Goal: Information Seeking & Learning: Check status

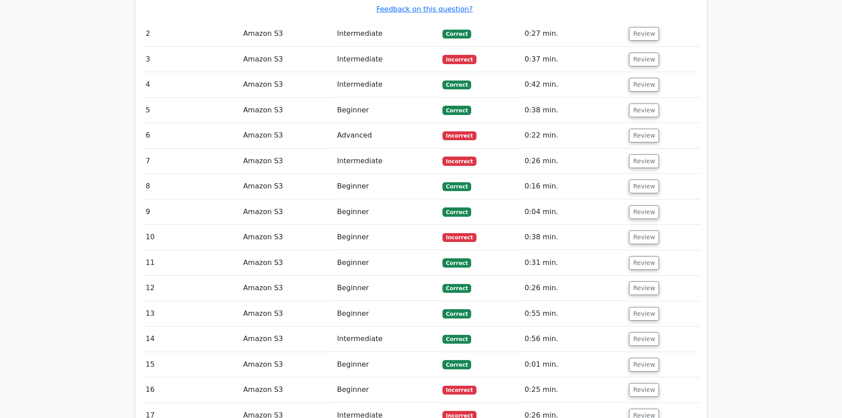
scroll to position [0, 5]
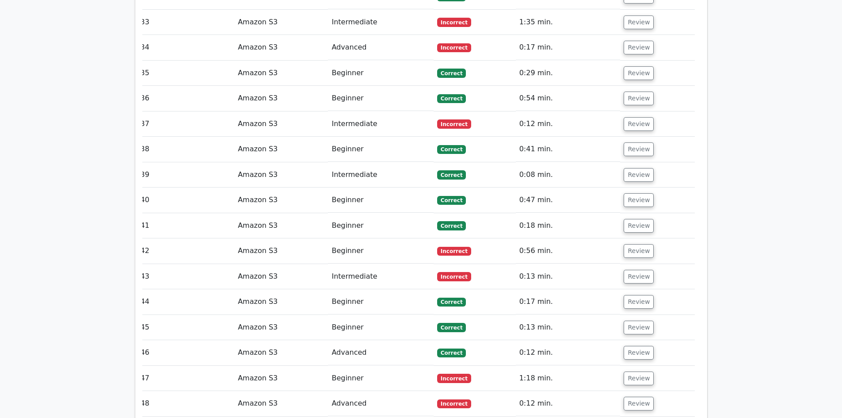
drag, startPoint x: 845, startPoint y: 202, endPoint x: 800, endPoint y: 261, distance: 74.4
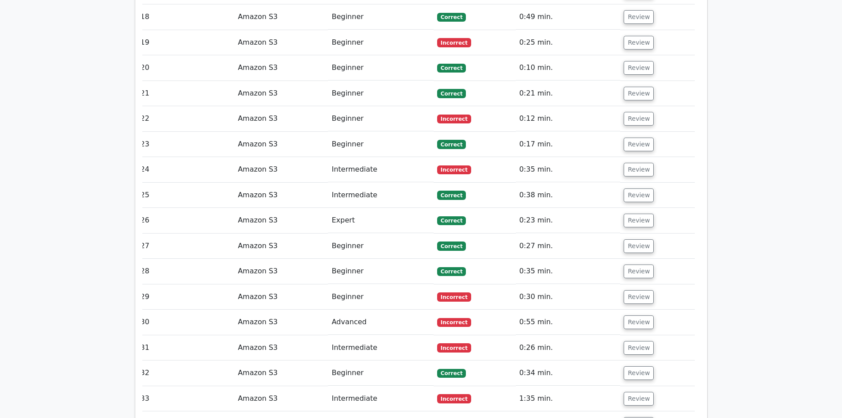
drag, startPoint x: 800, startPoint y: 261, endPoint x: 815, endPoint y: 271, distance: 18.1
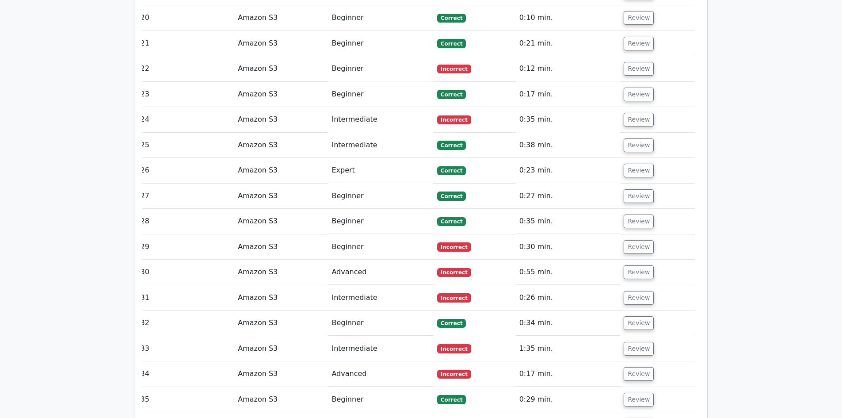
scroll to position [1645, 0]
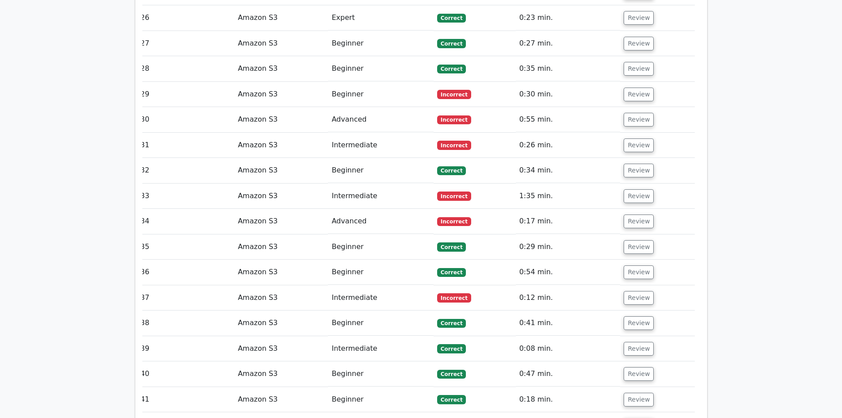
drag, startPoint x: 848, startPoint y: 257, endPoint x: 804, endPoint y: 267, distance: 45.3
drag, startPoint x: 840, startPoint y: 243, endPoint x: 848, endPoint y: 334, distance: 90.9
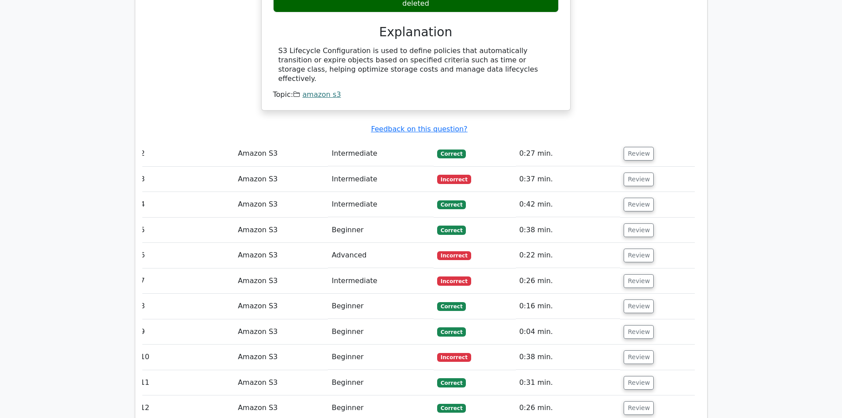
scroll to position [925, 0]
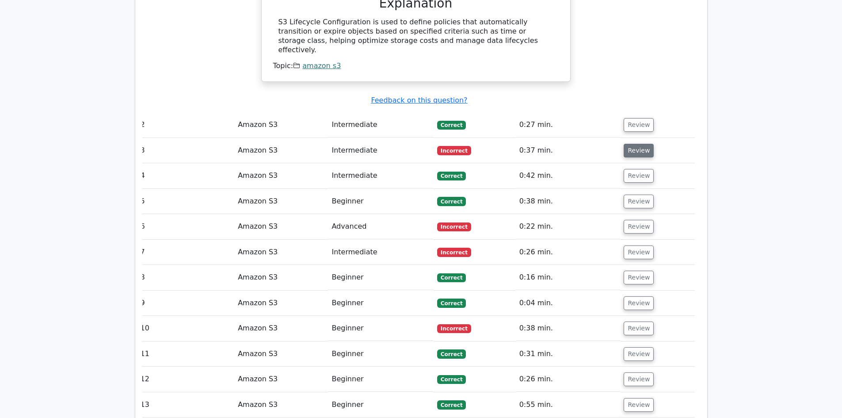
click at [634, 144] on button "Review" at bounding box center [639, 151] width 30 height 14
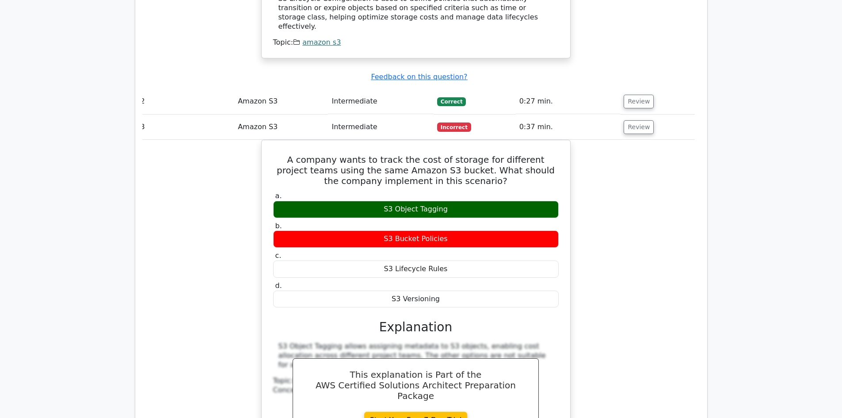
scroll to position [970, 0]
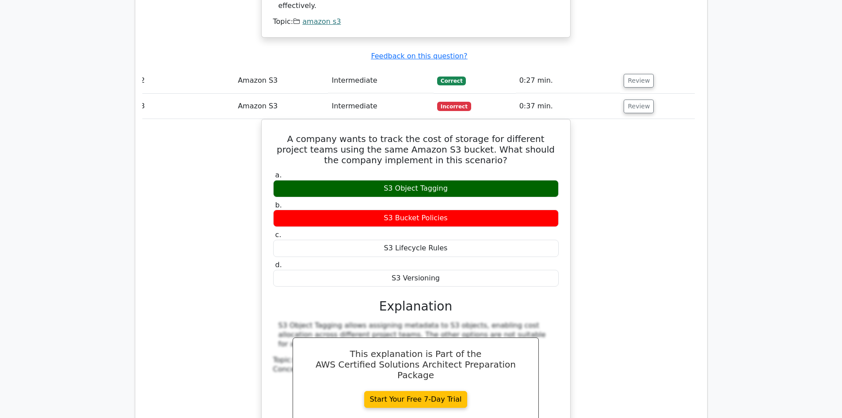
click at [612, 236] on div "A company wants to track the cost of storage for different project teams using …" at bounding box center [416, 292] width 558 height 347
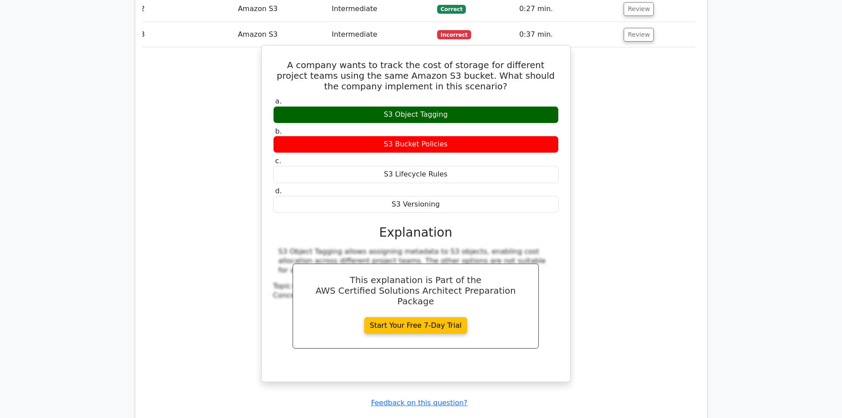
scroll to position [925, 0]
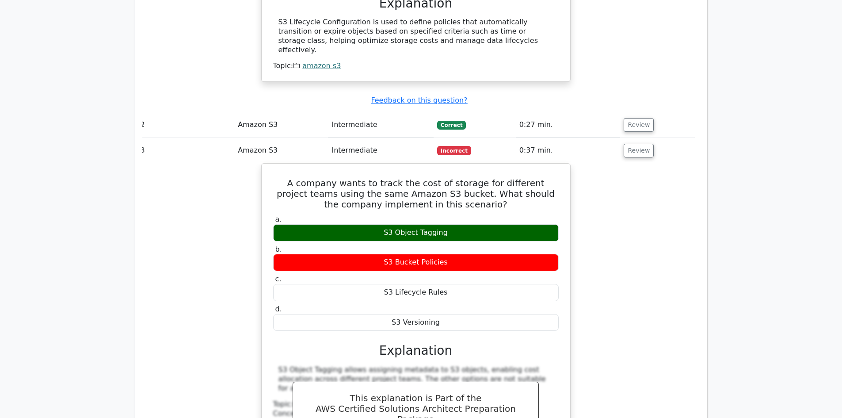
click at [550, 138] on td "0:37 min." at bounding box center [568, 150] width 105 height 25
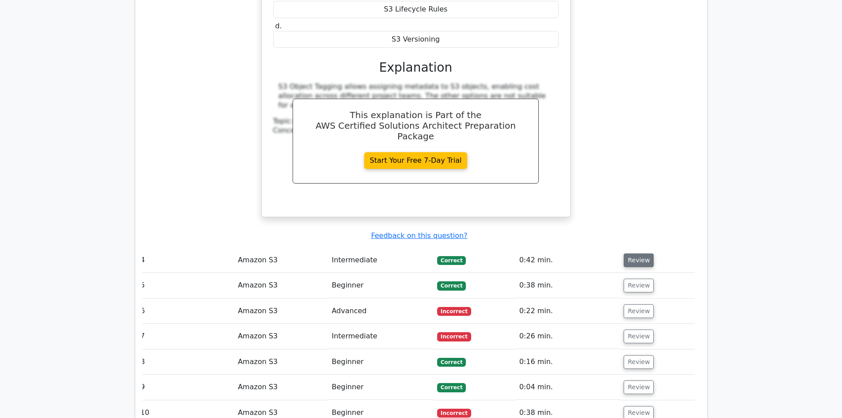
scroll to position [1235, 0]
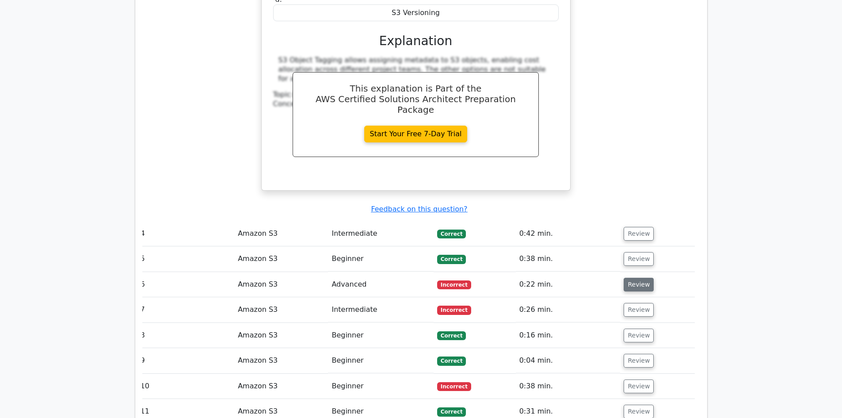
click at [637, 278] on button "Review" at bounding box center [639, 285] width 30 height 14
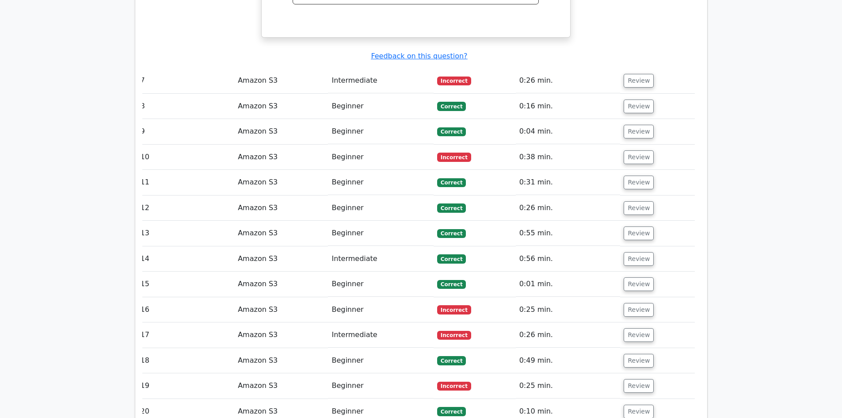
scroll to position [1721, 0]
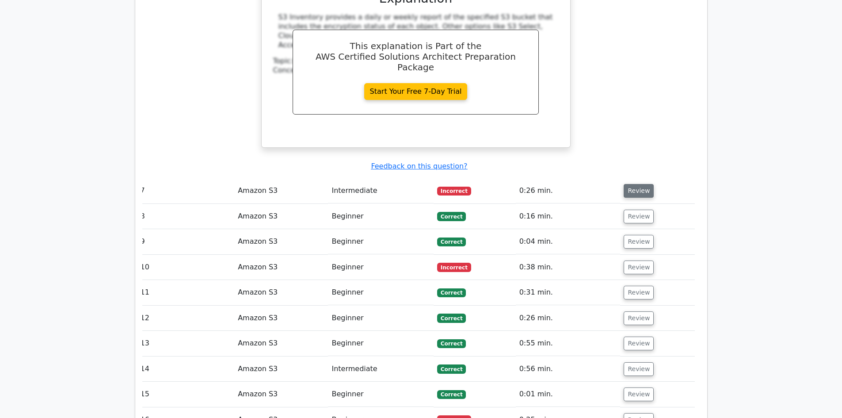
click at [627, 184] on button "Review" at bounding box center [639, 191] width 30 height 14
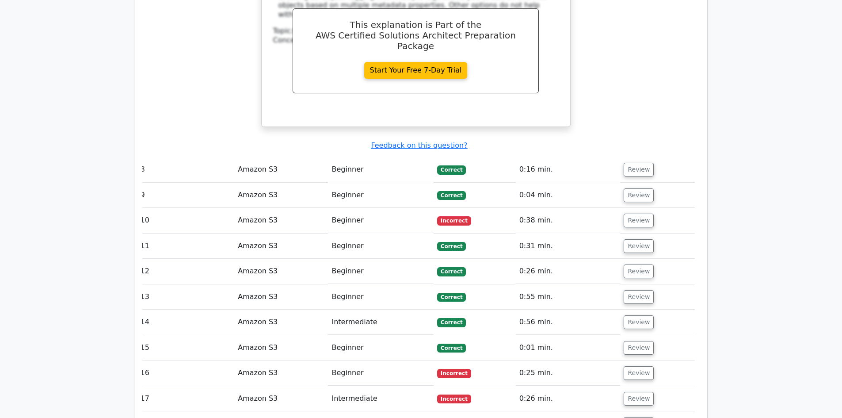
scroll to position [2118, 0]
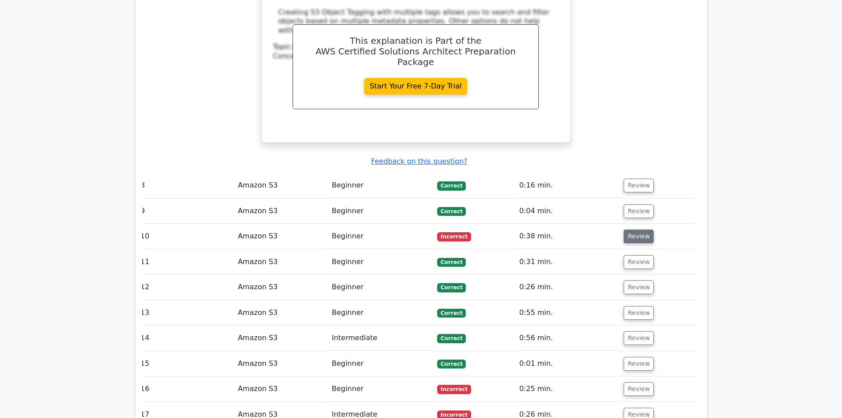
click at [641, 229] on button "Review" at bounding box center [639, 236] width 30 height 14
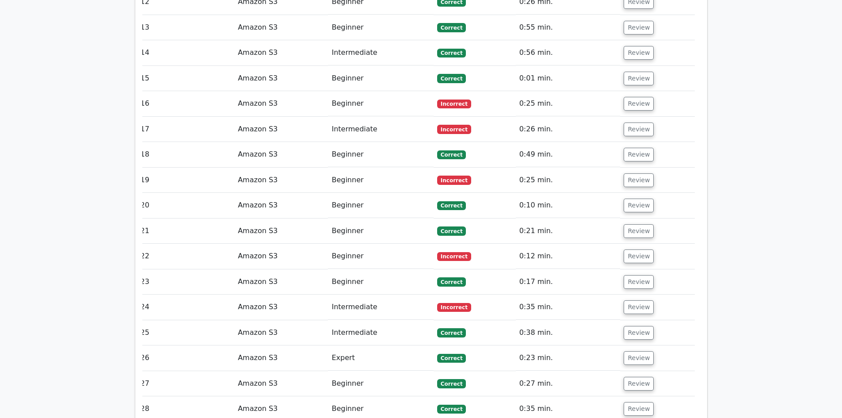
scroll to position [2693, 0]
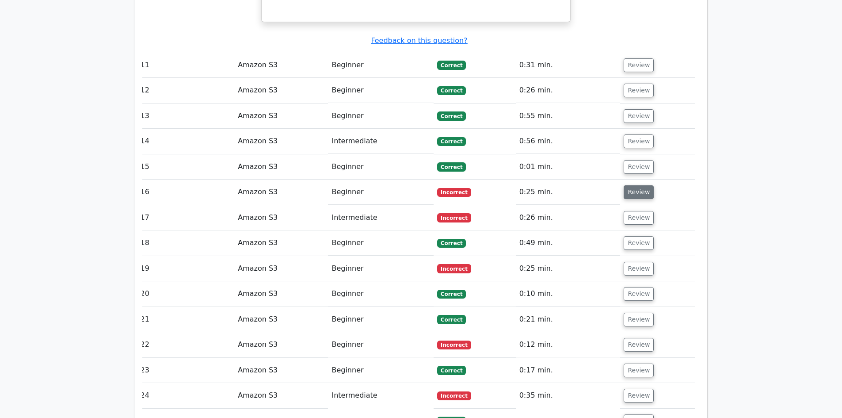
click at [627, 185] on button "Review" at bounding box center [639, 192] width 30 height 14
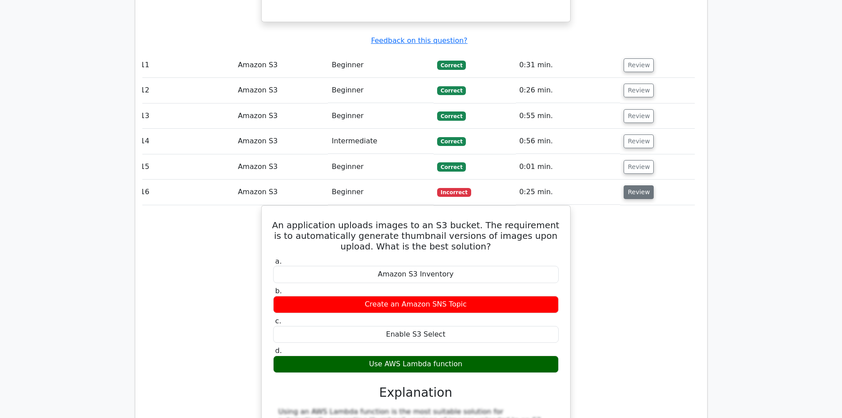
click at [625, 185] on button "Review" at bounding box center [639, 192] width 30 height 14
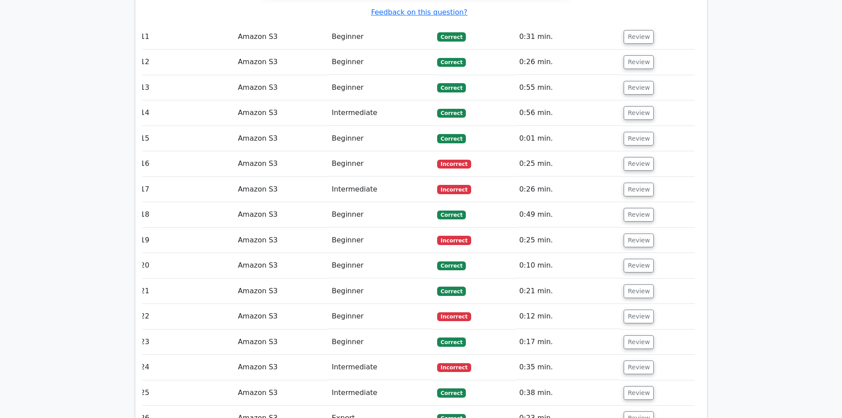
scroll to position [2737, 0]
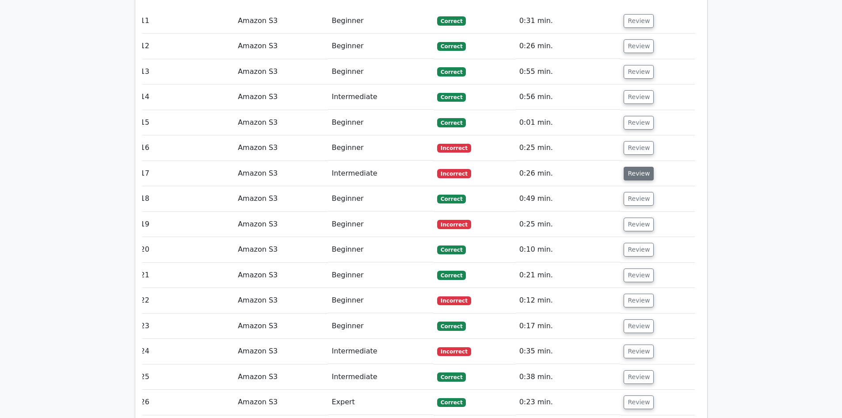
click at [642, 167] on button "Review" at bounding box center [639, 174] width 30 height 14
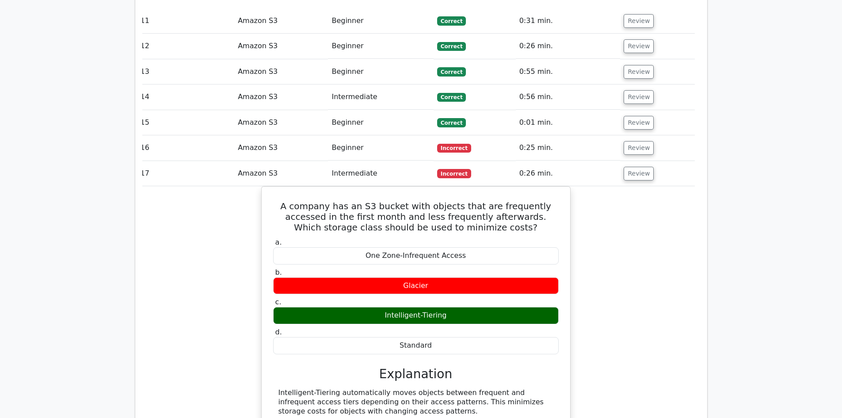
click at [291, 135] on td "Amazon S3" at bounding box center [281, 147] width 94 height 25
